Goal: Task Accomplishment & Management: Use online tool/utility

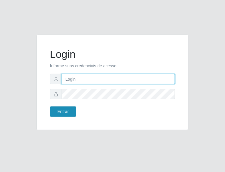
type input "analucia@cestao"
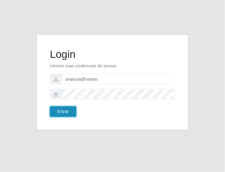
click at [64, 111] on button "Entrar" at bounding box center [63, 112] width 26 height 10
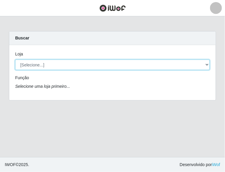
click at [205, 64] on select "[Selecione...] O Cestão - Geisel" at bounding box center [112, 65] width 194 height 10
select select "224"
click at [15, 60] on select "[Selecione...] O Cestão - Geisel" at bounding box center [112, 65] width 194 height 10
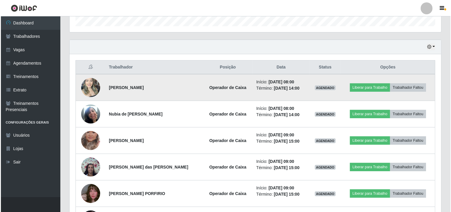
scroll to position [198, 0]
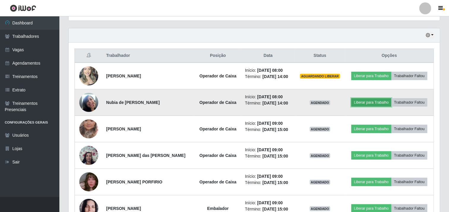
click at [224, 100] on button "Liberar para Trabalho" at bounding box center [372, 102] width 40 height 8
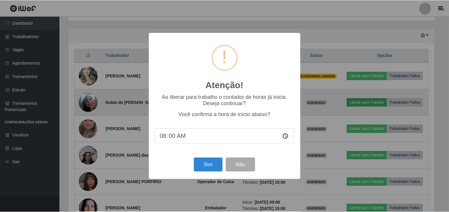
scroll to position [123, 368]
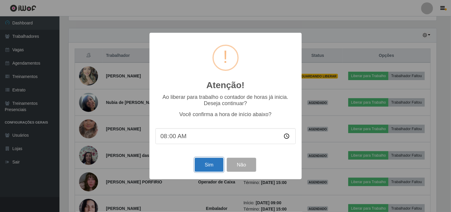
click at [217, 165] on button "Sim" at bounding box center [209, 164] width 29 height 14
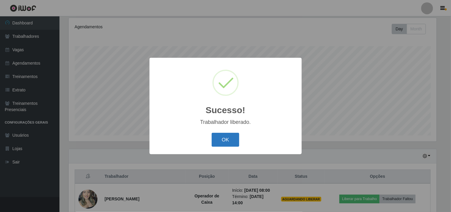
click at [224, 141] on button "OK" at bounding box center [226, 140] width 28 height 14
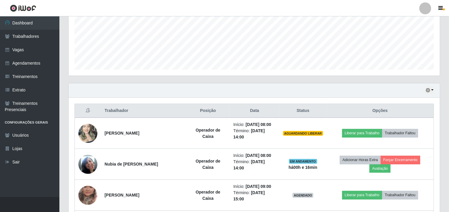
scroll to position [143, 0]
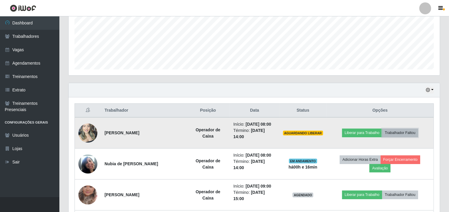
click at [224, 132] on button "Trabalhador Faltou" at bounding box center [400, 132] width 36 height 8
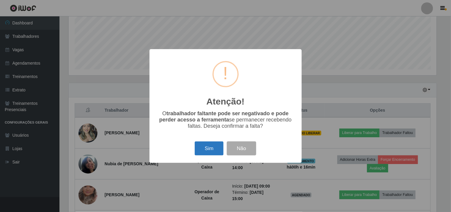
click at [216, 149] on button "Sim" at bounding box center [209, 148] width 29 height 14
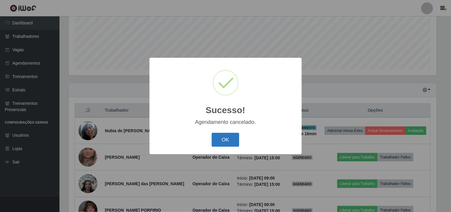
click at [224, 141] on button "OK" at bounding box center [226, 140] width 28 height 14
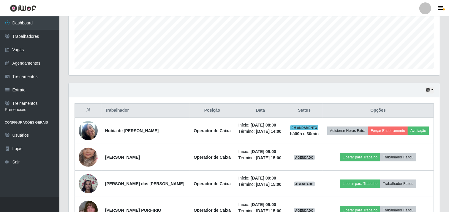
scroll to position [176, 0]
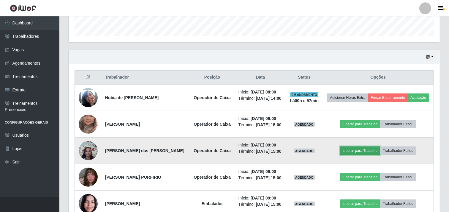
click at [224, 152] on button "Liberar para Trabalho" at bounding box center [360, 150] width 40 height 8
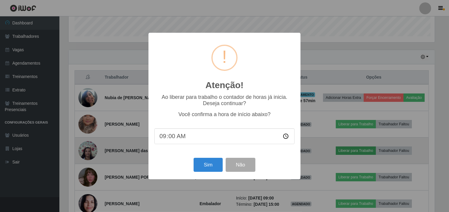
scroll to position [123, 368]
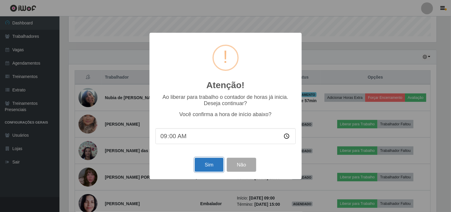
click at [206, 165] on button "Sim" at bounding box center [209, 164] width 29 height 14
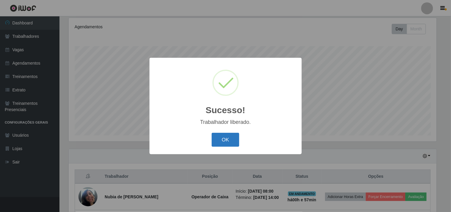
click at [224, 138] on button "OK" at bounding box center [226, 140] width 28 height 14
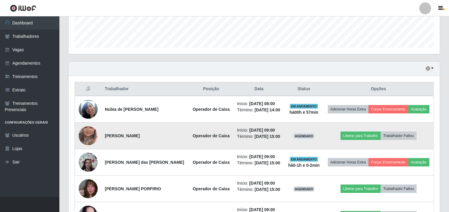
scroll to position [176, 0]
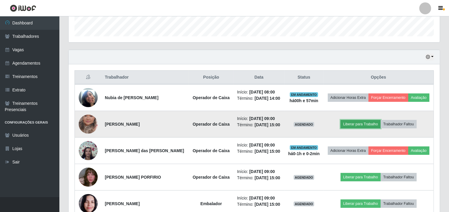
click at [224, 125] on button "Liberar para Trabalho" at bounding box center [361, 124] width 40 height 8
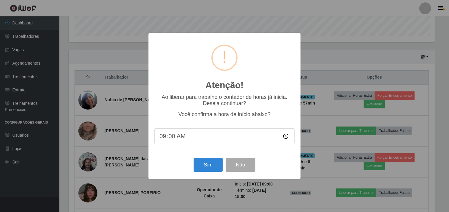
scroll to position [123, 368]
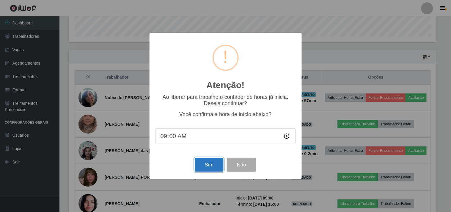
click at [214, 165] on button "Sim" at bounding box center [209, 164] width 29 height 14
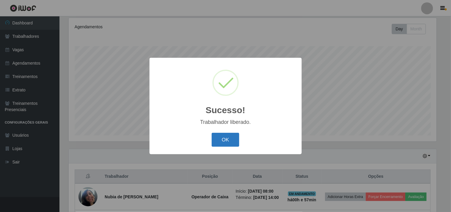
click at [224, 138] on button "OK" at bounding box center [226, 140] width 28 height 14
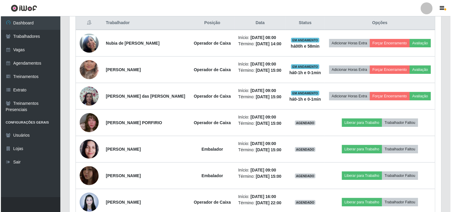
scroll to position [242, 0]
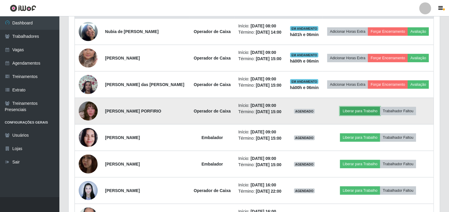
click at [224, 111] on button "Liberar para Trabalho" at bounding box center [360, 111] width 40 height 8
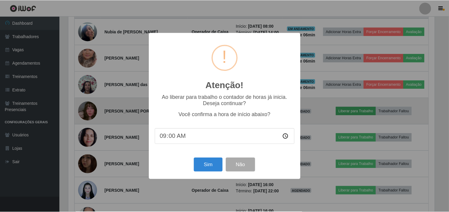
scroll to position [123, 368]
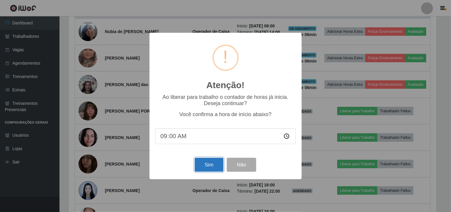
click at [209, 168] on button "Sim" at bounding box center [209, 164] width 29 height 14
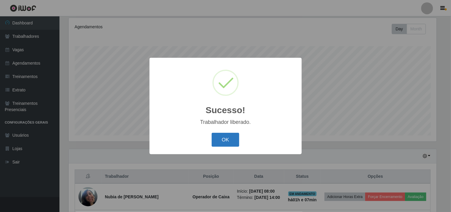
click at [224, 142] on button "OK" at bounding box center [226, 140] width 28 height 14
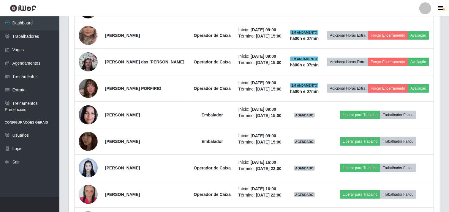
scroll to position [275, 0]
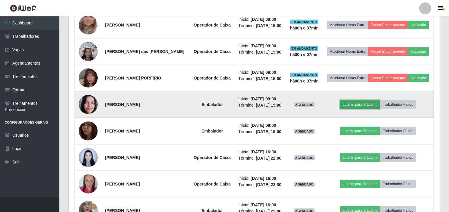
click at [224, 101] on button "Liberar para Trabalho" at bounding box center [360, 104] width 40 height 8
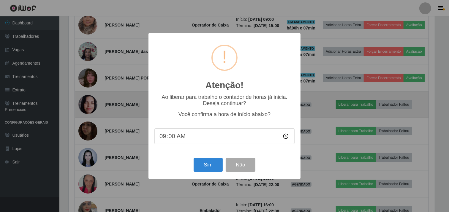
scroll to position [123, 368]
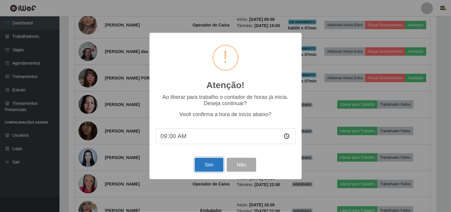
click at [212, 171] on button "Sim" at bounding box center [209, 164] width 29 height 14
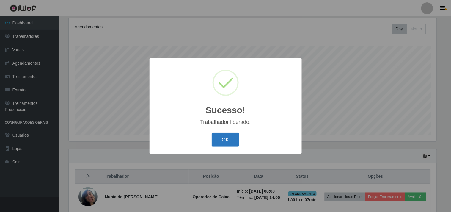
click at [215, 139] on button "OK" at bounding box center [226, 140] width 28 height 14
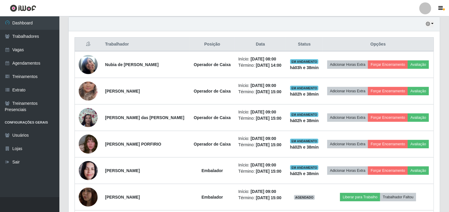
scroll to position [24, 0]
